Goal: Information Seeking & Learning: Check status

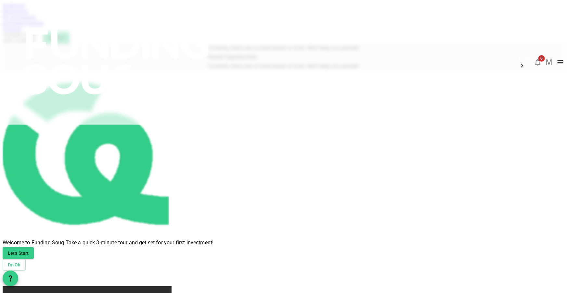
click at [126, 12] on img at bounding box center [117, 61] width 234 height 123
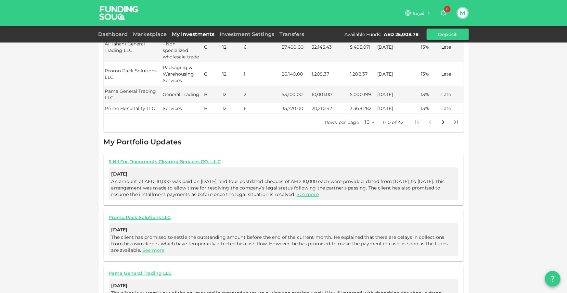
scroll to position [236, 0]
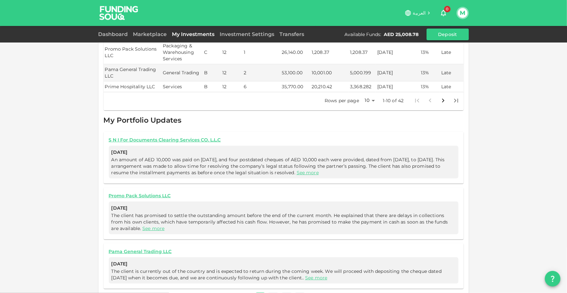
click at [367, 93] on body "العربية 0 M Dashboard Marketplace My Investments Investment Settings Transfers …" at bounding box center [283, 146] width 567 height 293
click at [371, 133] on li "100" at bounding box center [367, 138] width 19 height 12
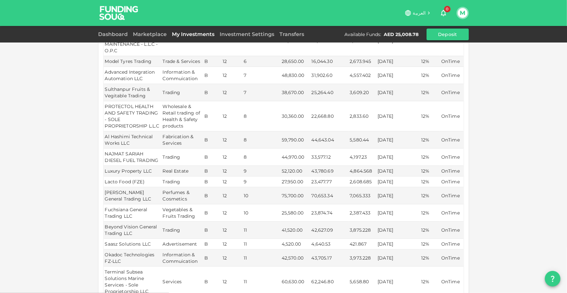
scroll to position [0, 0]
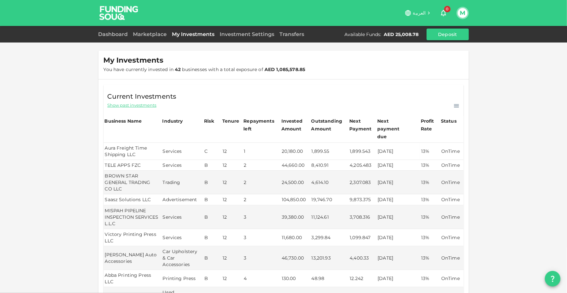
click at [113, 145] on td "Aura Freight Time Shipping LLC" at bounding box center [133, 151] width 58 height 17
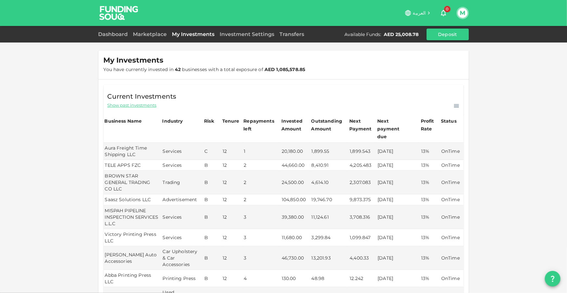
click at [113, 160] on td "TELE APPS FZC" at bounding box center [133, 165] width 58 height 11
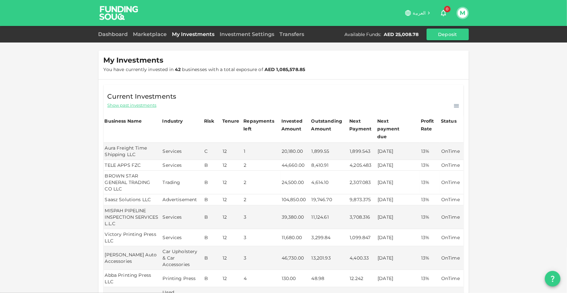
click at [118, 175] on td "BROWN STAR GENERAL TRADING CO LLC" at bounding box center [133, 183] width 58 height 24
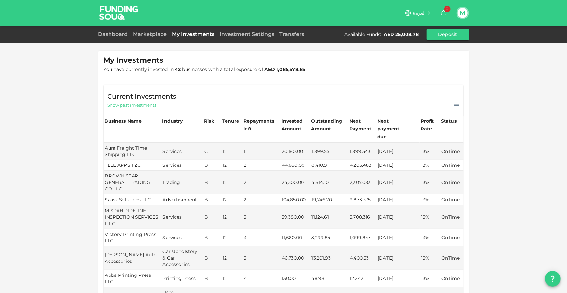
click at [118, 195] on td "Saasz Solutions LLC" at bounding box center [133, 200] width 58 height 11
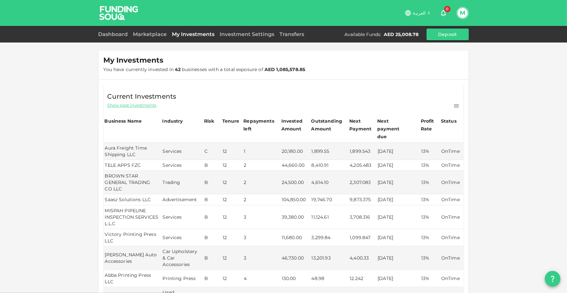
click at [121, 209] on td "MISPAH PIPELINE INSPECTION SERVICES L.L.C" at bounding box center [133, 218] width 58 height 24
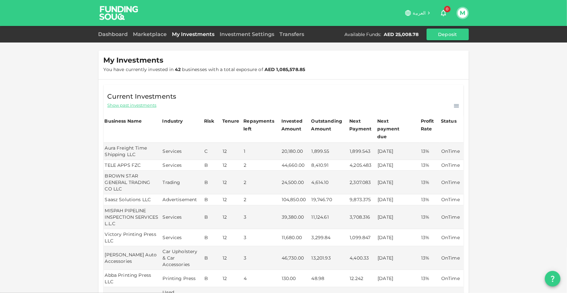
click at [119, 229] on td "Victory Printing Press LLC" at bounding box center [133, 237] width 58 height 17
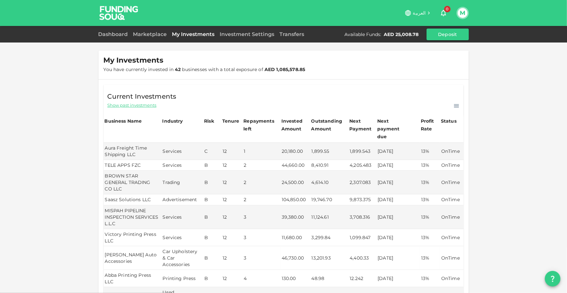
click at [117, 247] on td "Al Mubeen Auto Accessories" at bounding box center [133, 259] width 58 height 24
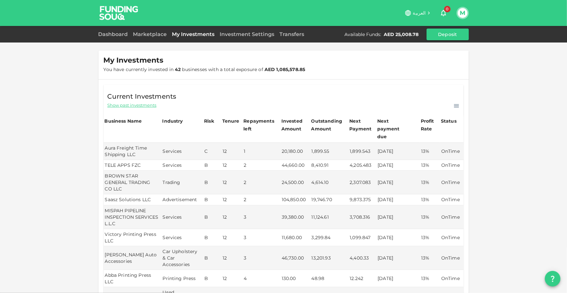
click at [107, 276] on td "Abba Printing Press LLC" at bounding box center [133, 278] width 58 height 17
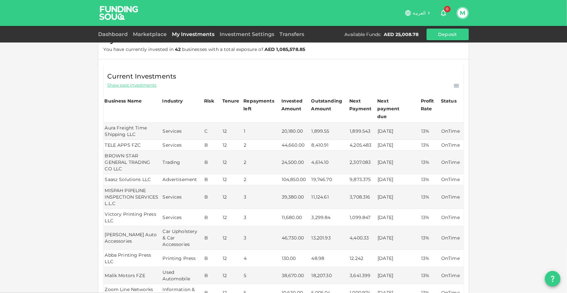
scroll to position [29, 0]
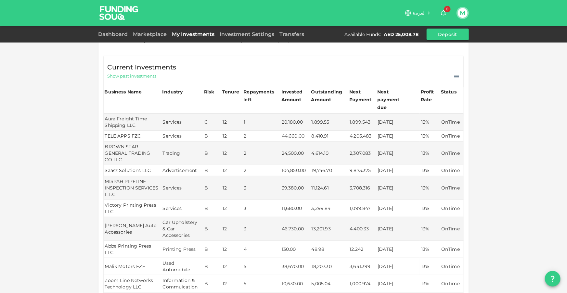
click at [111, 263] on td "Malik Motors FZE" at bounding box center [133, 266] width 58 height 17
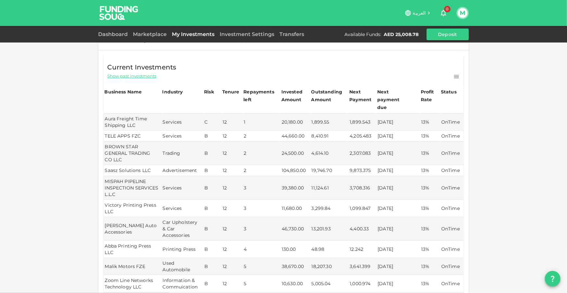
click at [112, 276] on td "Zoom Line Networks Technology LLC" at bounding box center [133, 284] width 58 height 17
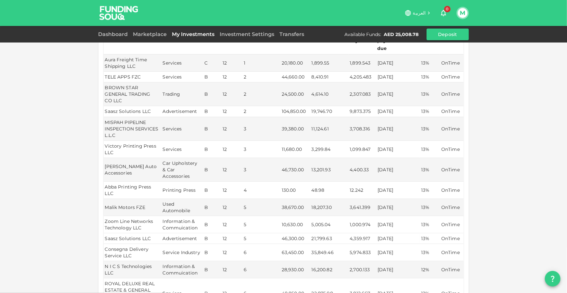
click at [113, 234] on td "Saasz Solutions LLC" at bounding box center [133, 239] width 58 height 11
click at [113, 244] on td "Consegna Delivery Service LLC" at bounding box center [133, 252] width 58 height 17
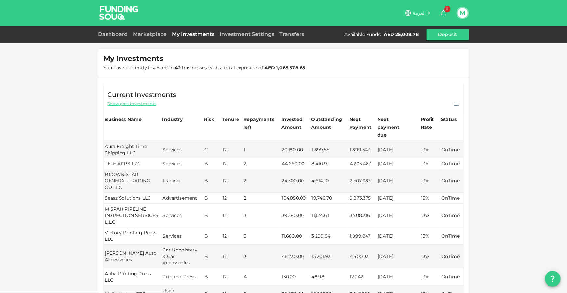
scroll to position [0, 0]
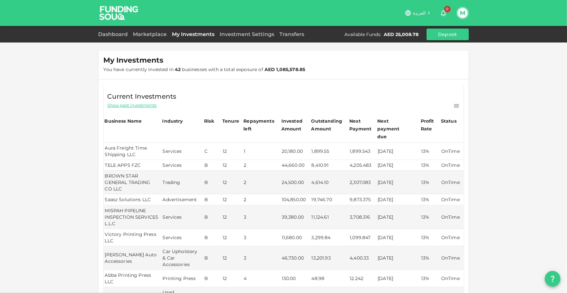
click at [104, 143] on td "Aura Freight Time Shipping LLC" at bounding box center [133, 151] width 58 height 17
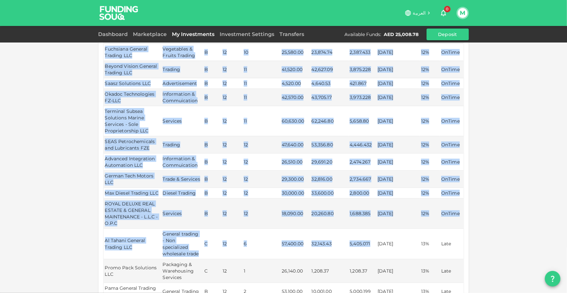
scroll to position [679, 0]
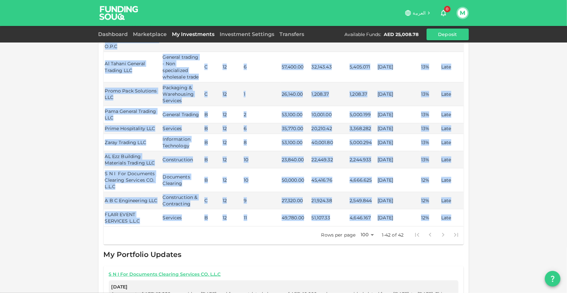
drag, startPoint x: 104, startPoint y: 139, endPoint x: 456, endPoint y: 214, distance: 360.2
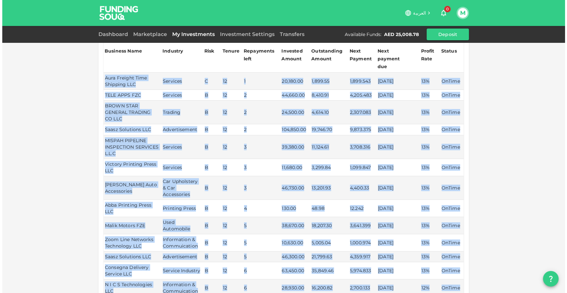
scroll to position [0, 0]
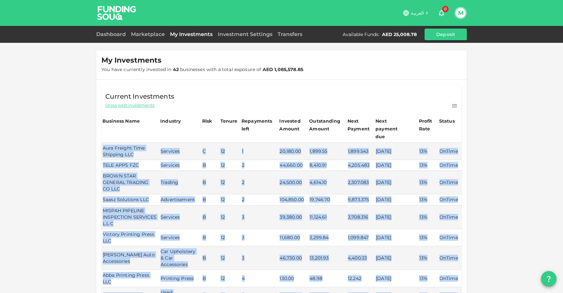
click at [454, 104] on icon at bounding box center [454, 106] width 6 height 6
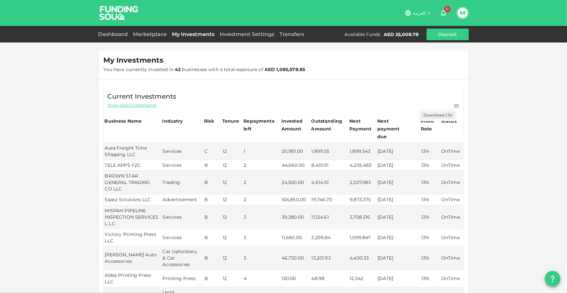
click at [444, 114] on p "Download CSV" at bounding box center [439, 115] width 36 height 8
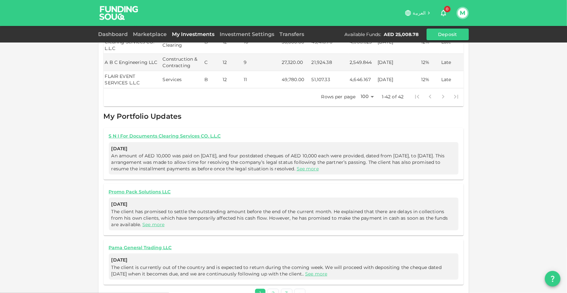
scroll to position [829, 0]
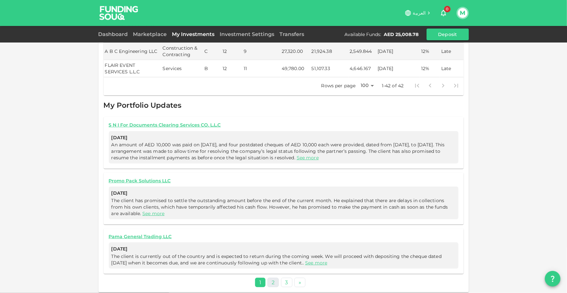
click at [271, 278] on link "2" at bounding box center [272, 282] width 11 height 9
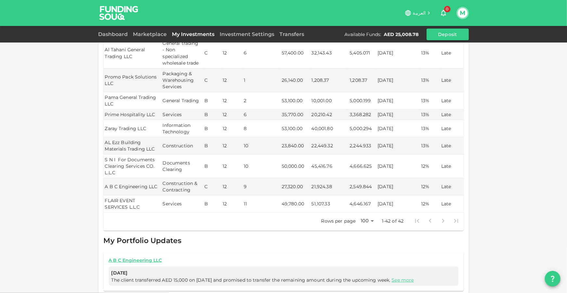
scroll to position [803, 0]
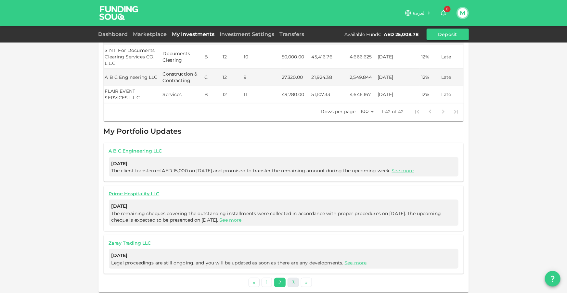
click at [291, 279] on link "3" at bounding box center [293, 282] width 11 height 9
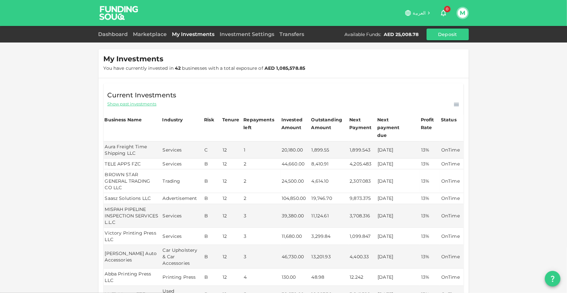
scroll to position [0, 0]
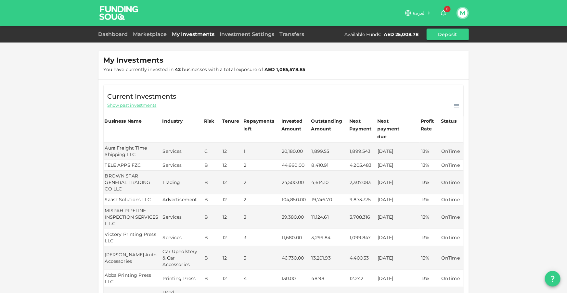
click at [137, 107] on span "Show past investments" at bounding box center [132, 105] width 49 height 6
type input "10"
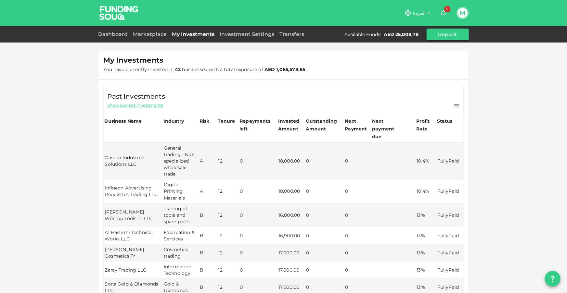
click at [57, 120] on div "My Investments You have currently invested in 42 businesses with a total exposu…" at bounding box center [283, 290] width 567 height 580
click at [110, 36] on link "Dashboard" at bounding box center [114, 34] width 32 height 6
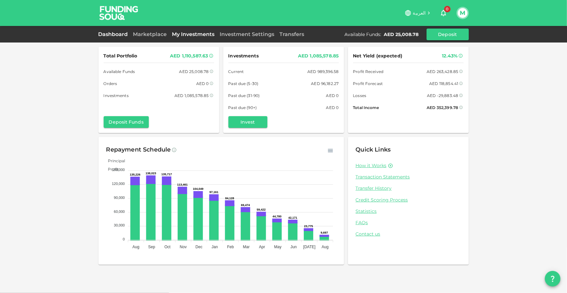
click at [187, 34] on link "My Investments" at bounding box center [194, 34] width 48 height 6
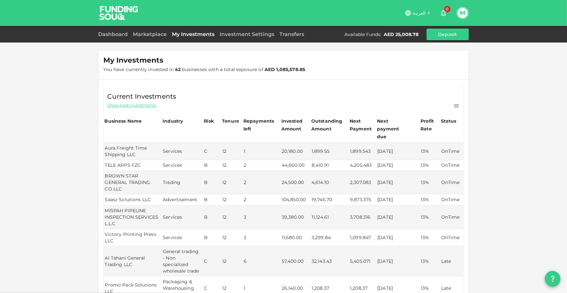
click at [132, 105] on span "Show past investments" at bounding box center [132, 105] width 49 height 6
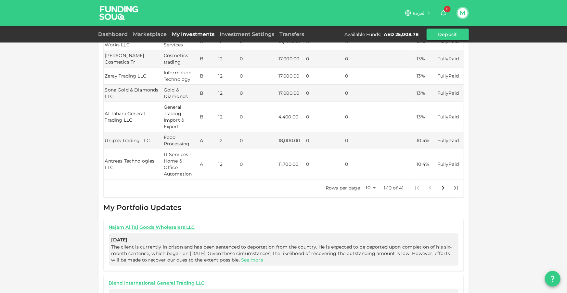
scroll to position [207, 0]
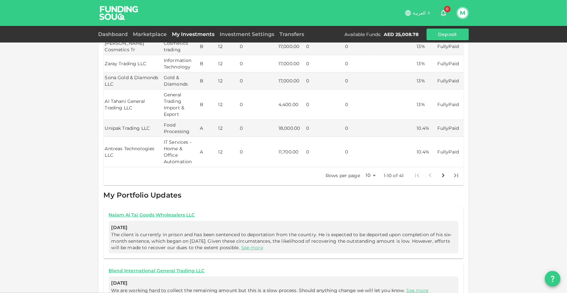
click at [365, 167] on body "العربية 0 M Dashboard Marketplace My Investments Investment Settings Transfers …" at bounding box center [283, 146] width 567 height 293
click at [368, 212] on li "100" at bounding box center [368, 213] width 19 height 12
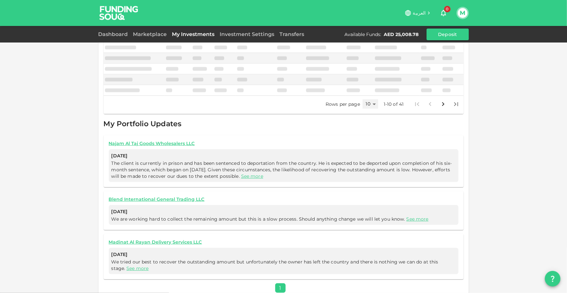
type input "100"
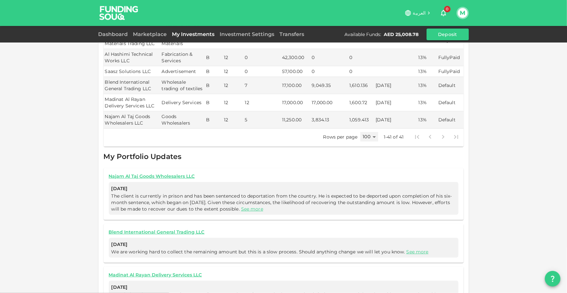
scroll to position [701, 0]
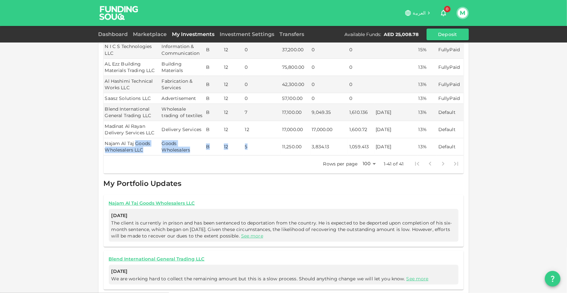
drag, startPoint x: 133, startPoint y: 135, endPoint x: 273, endPoint y: 137, distance: 140.4
click at [273, 138] on tr "Najam Al Taj Goods Wholesalers LLC Goods Wholesalers B 12 5 11,250.00 3,834.13 …" at bounding box center [284, 146] width 360 height 17
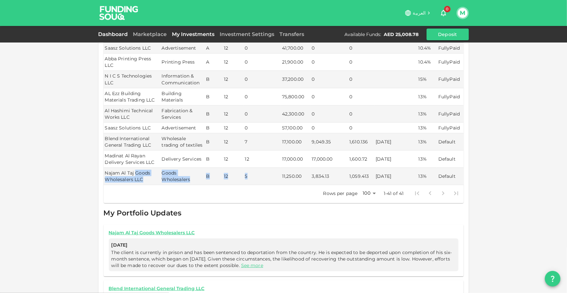
click at [118, 34] on link "Dashboard" at bounding box center [114, 34] width 32 height 6
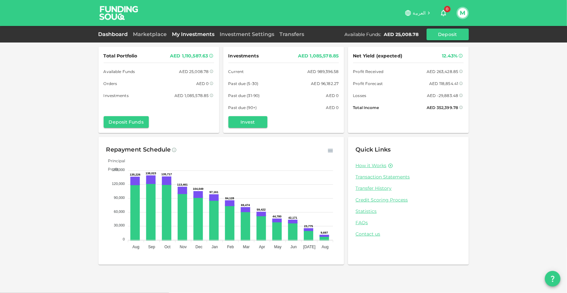
click at [202, 35] on link "My Investments" at bounding box center [194, 34] width 48 height 6
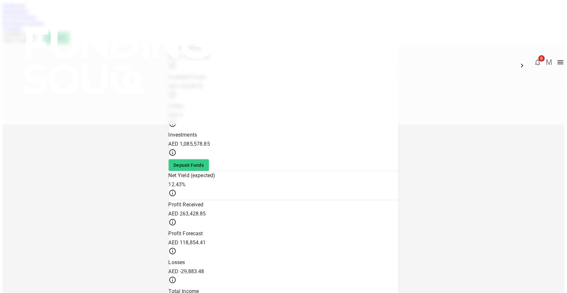
click at [197, 29] on div "Dashboard Marketplace My Investments Investment Settings Transfers Available Fu…" at bounding box center [284, 23] width 562 height 41
click at [36, 20] on link "My Investments" at bounding box center [20, 17] width 34 height 6
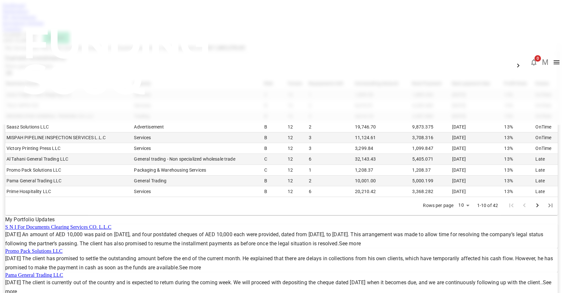
click at [118, 29] on div "Dashboard Marketplace My Investments Investment Settings Transfers Available Fu…" at bounding box center [282, 23] width 558 height 41
click at [25, 8] on link "Dashboard" at bounding box center [14, 6] width 22 height 6
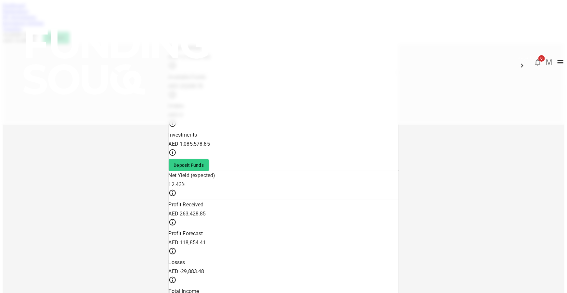
click at [29, 14] on link "Marketplace" at bounding box center [16, 11] width 26 height 6
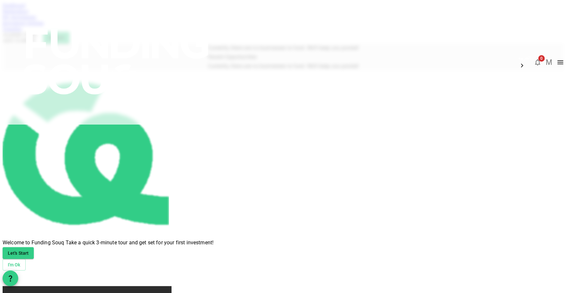
click at [36, 20] on link "My Investments" at bounding box center [20, 17] width 34 height 6
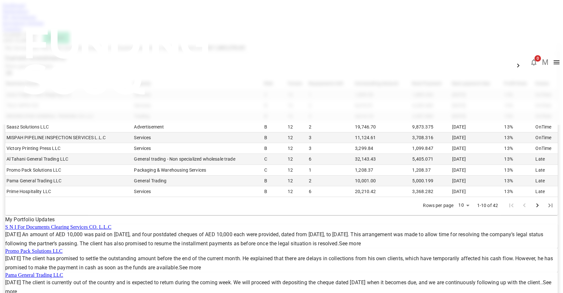
click at [25, 8] on link "Dashboard" at bounding box center [14, 6] width 22 height 6
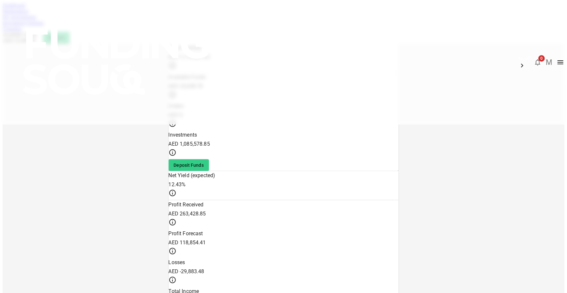
click at [534, 58] on icon "button" at bounding box center [538, 62] width 8 height 8
click at [345, 44] on span "All" at bounding box center [341, 41] width 6 height 6
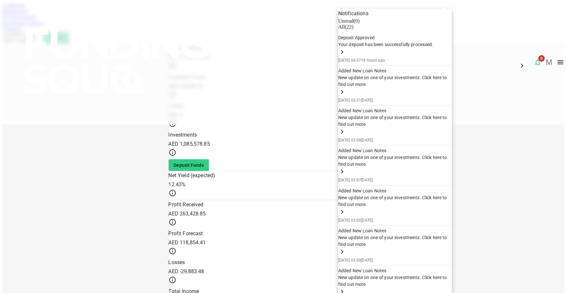
click at [482, 74] on div at bounding box center [283, 146] width 567 height 293
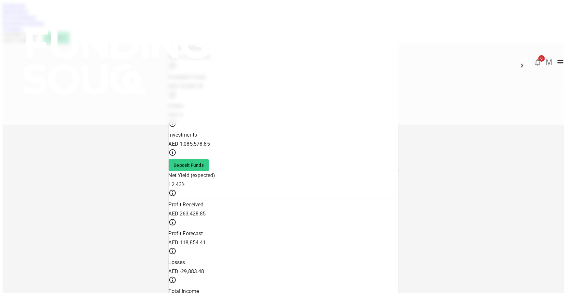
drag, startPoint x: 484, startPoint y: 74, endPoint x: 496, endPoint y: 75, distance: 11.8
click at [29, 14] on link "Marketplace" at bounding box center [16, 11] width 26 height 6
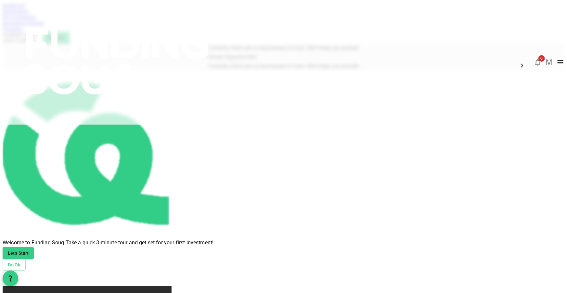
click at [36, 20] on link "My Investments" at bounding box center [20, 17] width 34 height 6
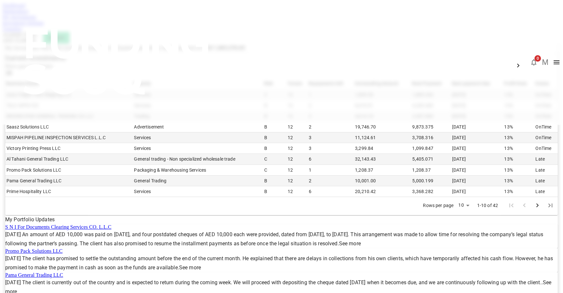
click at [25, 8] on link "Dashboard" at bounding box center [14, 6] width 22 height 6
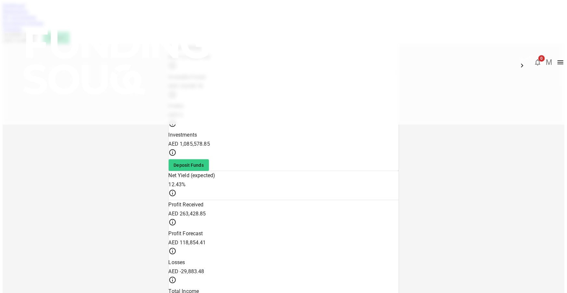
click at [121, 7] on img at bounding box center [117, 61] width 234 height 123
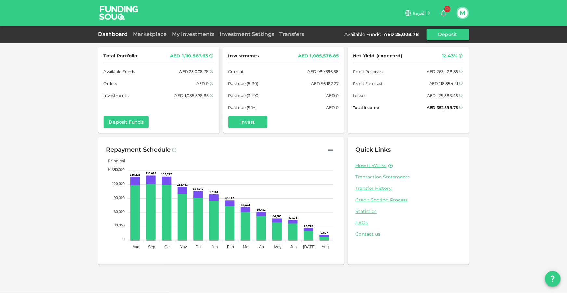
click at [363, 177] on link "Transaction Statements" at bounding box center [408, 177] width 105 height 6
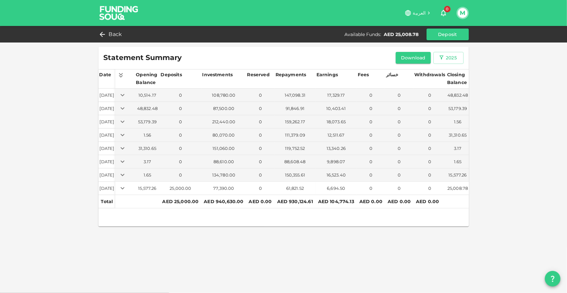
click at [126, 187] on icon "Expand" at bounding box center [123, 189] width 8 height 8
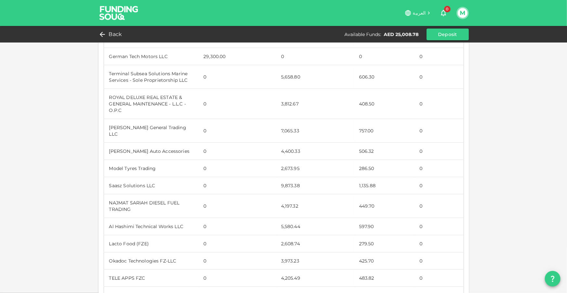
scroll to position [172, 0]
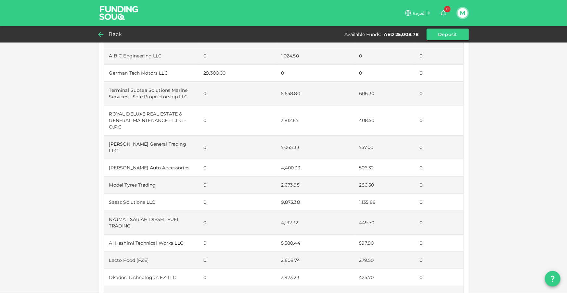
click at [122, 38] on div "Back" at bounding box center [111, 34] width 26 height 9
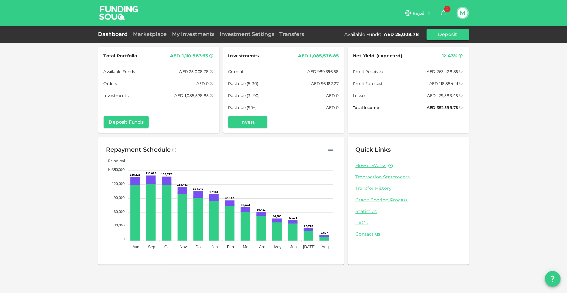
click at [107, 8] on img at bounding box center [119, 13] width 49 height 26
click at [129, 16] on img at bounding box center [119, 13] width 49 height 26
click at [203, 34] on link "My Investments" at bounding box center [194, 34] width 48 height 6
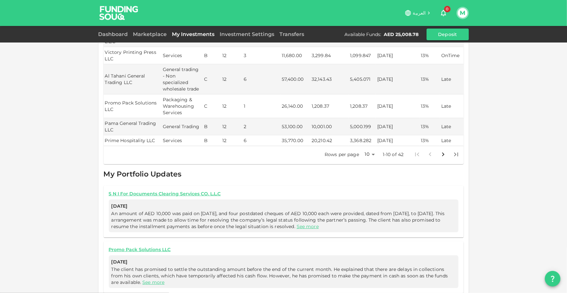
scroll to position [207, 0]
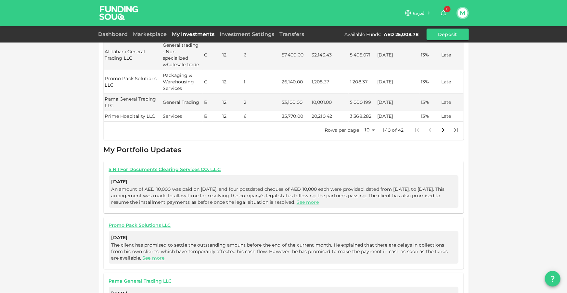
click at [362, 120] on body "العربية 0 M Dashboard Marketplace My Investments Investment Settings Transfers …" at bounding box center [283, 146] width 567 height 293
click at [367, 169] on li "100" at bounding box center [367, 168] width 19 height 12
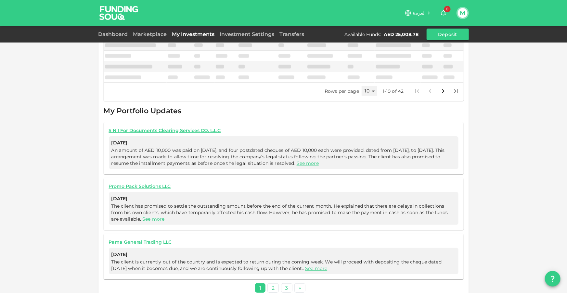
type input "100"
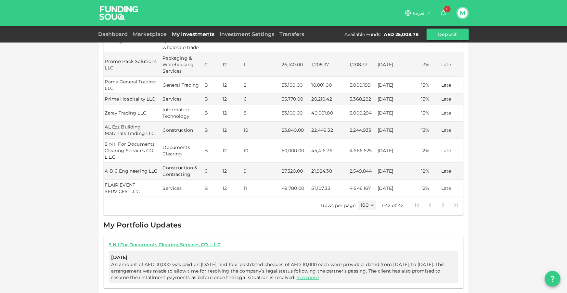
scroll to position [829, 0]
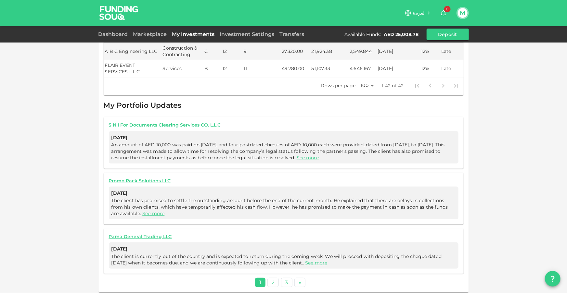
click at [308, 260] on link "See more" at bounding box center [316, 263] width 22 height 6
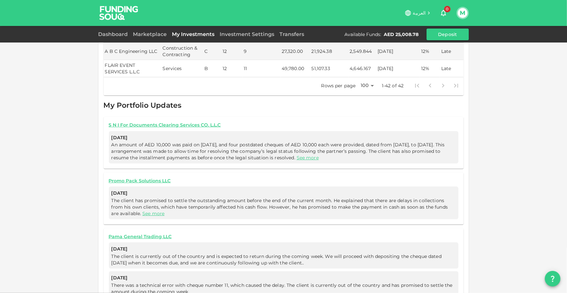
scroll to position [858, 0]
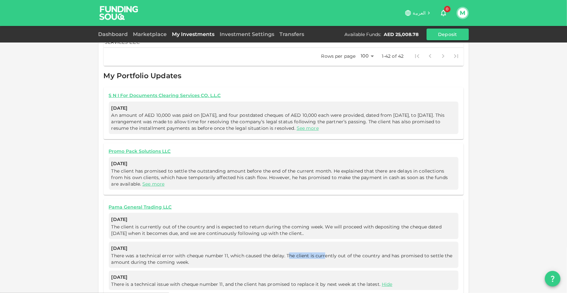
drag, startPoint x: 289, startPoint y: 251, endPoint x: 323, endPoint y: 252, distance: 34.5
click at [323, 253] on span "There was a technical error with cheque number 11, which caused the delay. The …" at bounding box center [281, 259] width 341 height 12
click at [209, 260] on span "There was a technical error with cheque number 11, which caused the delay. The …" at bounding box center [283, 259] width 344 height 13
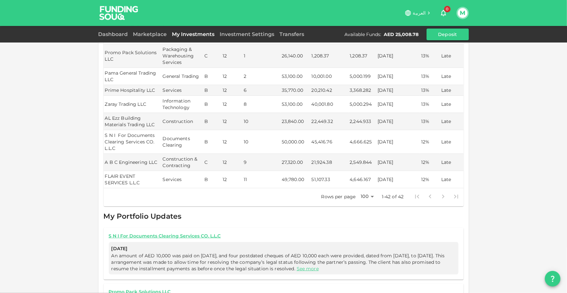
scroll to position [643, 0]
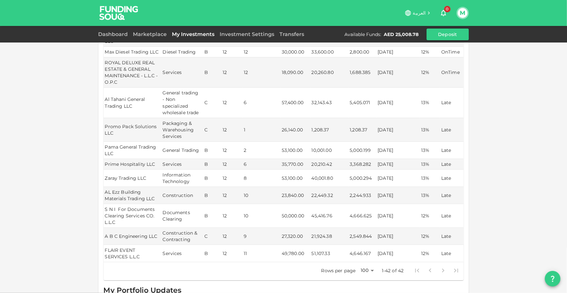
click at [110, 13] on img at bounding box center [119, 13] width 49 height 26
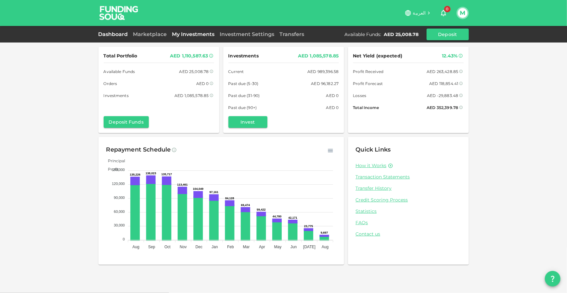
click at [174, 34] on link "My Investments" at bounding box center [194, 34] width 48 height 6
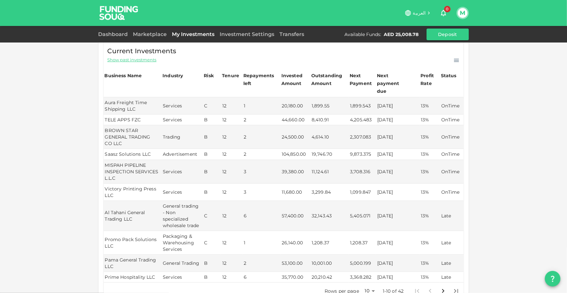
scroll to position [59, 0]
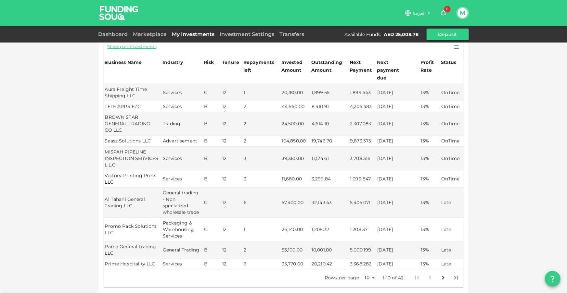
click at [361, 270] on body "العربية 0 M Dashboard Marketplace My Investments Investment Settings Transfers …" at bounding box center [283, 146] width 567 height 293
click at [366, 273] on li "50" at bounding box center [367, 271] width 19 height 12
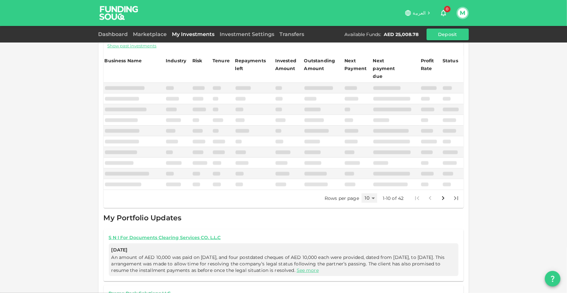
type input "50"
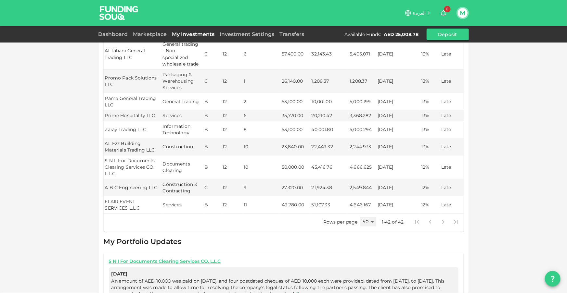
scroll to position [684, 0]
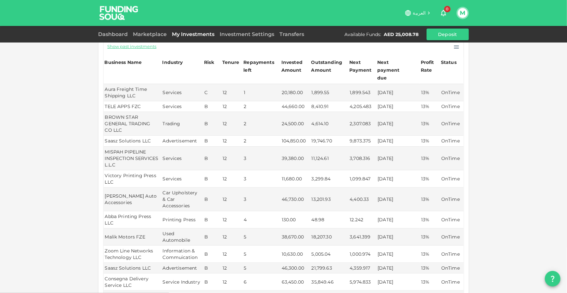
drag, startPoint x: 565, startPoint y: 67, endPoint x: 487, endPoint y: 276, distance: 222.5
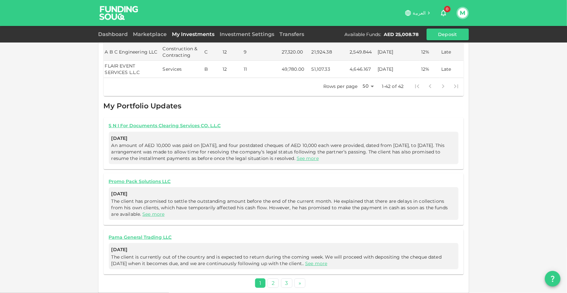
scroll to position [829, 0]
click at [274, 278] on link "2" at bounding box center [272, 282] width 11 height 9
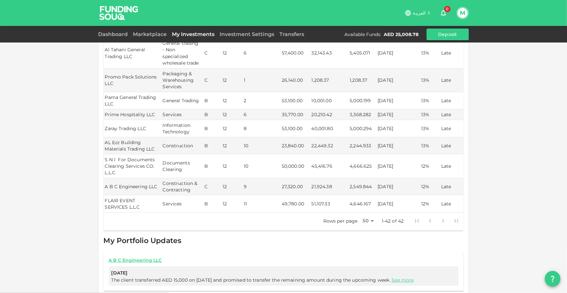
scroll to position [803, 0]
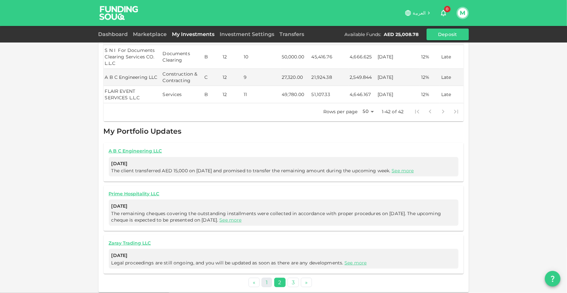
click at [264, 282] on link "1" at bounding box center [267, 282] width 10 height 9
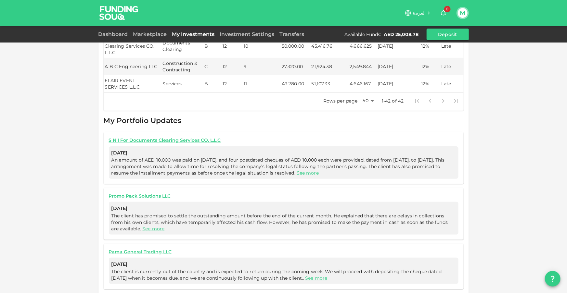
scroll to position [829, 0]
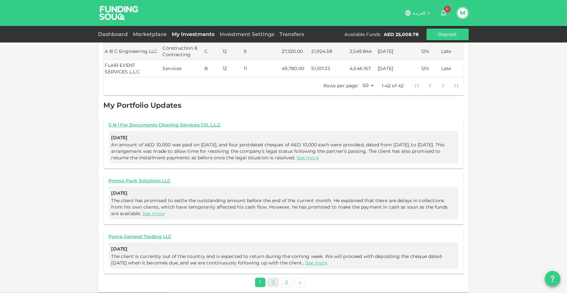
click at [274, 278] on link "2" at bounding box center [272, 282] width 11 height 9
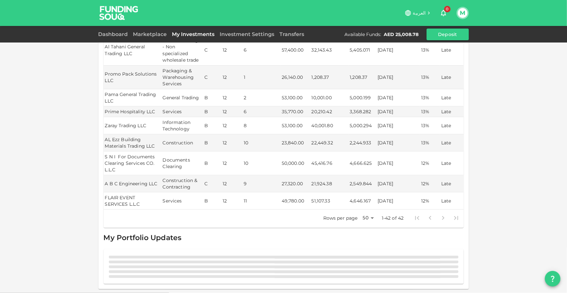
scroll to position [693, 0]
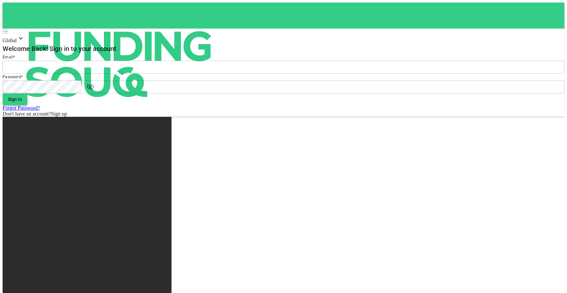
type input "[EMAIL_ADDRESS][DOMAIN_NAME]"
click at [27, 105] on button "Sign in" at bounding box center [15, 100] width 25 height 12
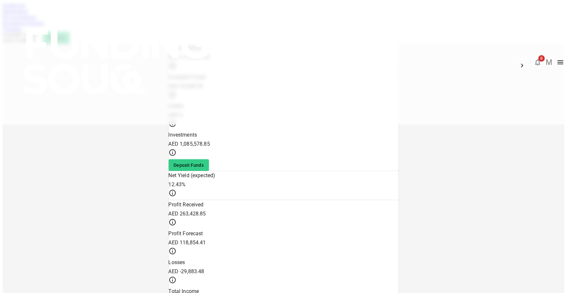
click at [29, 14] on link "Marketplace" at bounding box center [16, 11] width 26 height 6
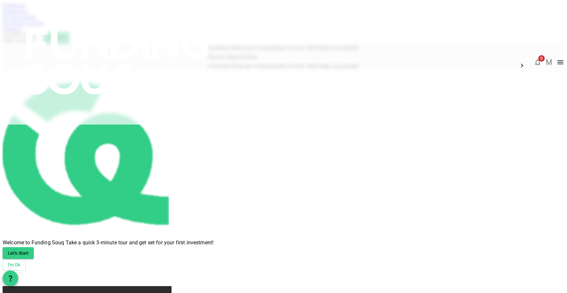
click at [125, 12] on img at bounding box center [117, 61] width 234 height 123
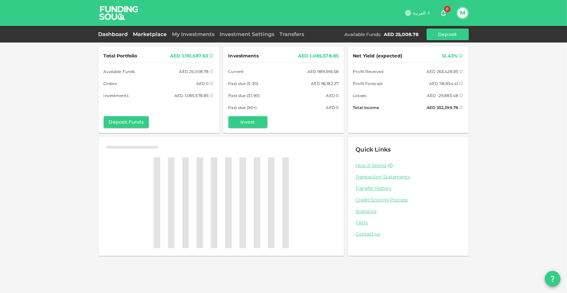
click at [148, 35] on link "Marketplace" at bounding box center [150, 34] width 39 height 6
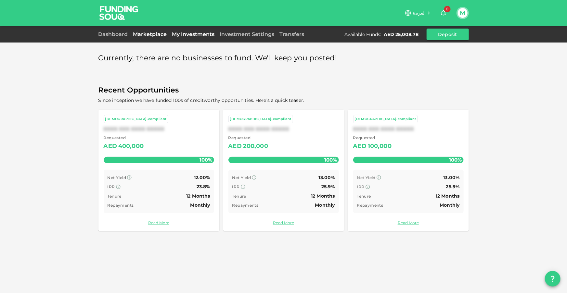
click at [192, 32] on link "My Investments" at bounding box center [194, 34] width 48 height 6
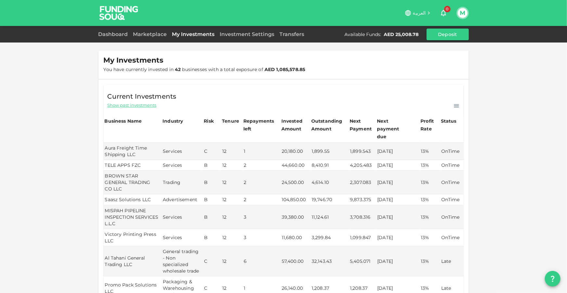
click at [112, 18] on img at bounding box center [119, 13] width 49 height 26
